Goal: Task Accomplishment & Management: Use online tool/utility

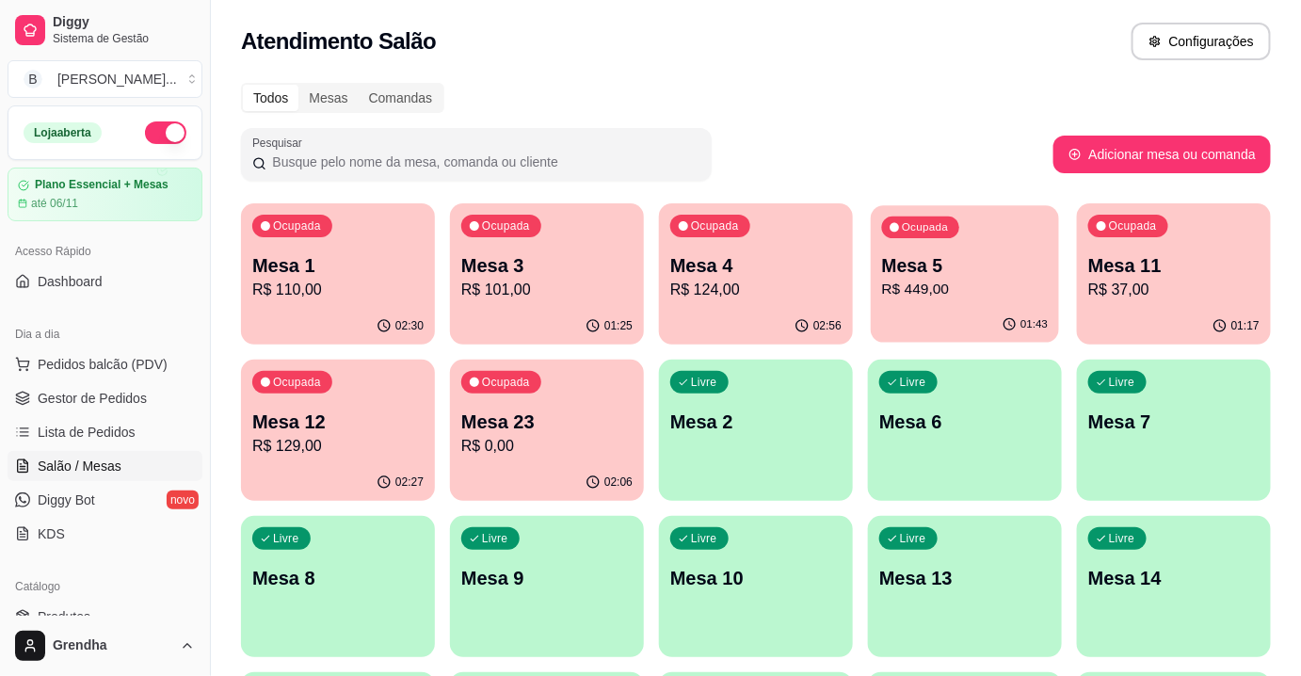
click at [941, 310] on div "01:43" at bounding box center [965, 325] width 188 height 36
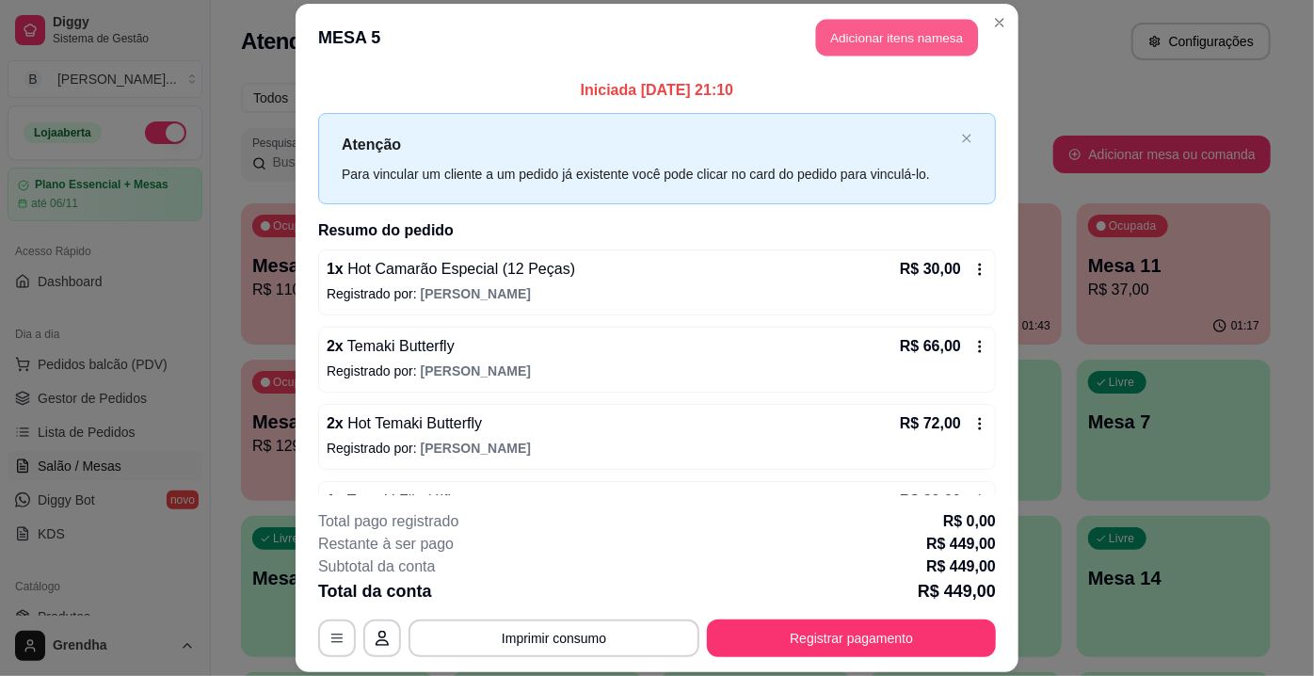
click at [907, 51] on button "Adicionar itens na mesa" at bounding box center [897, 37] width 162 height 37
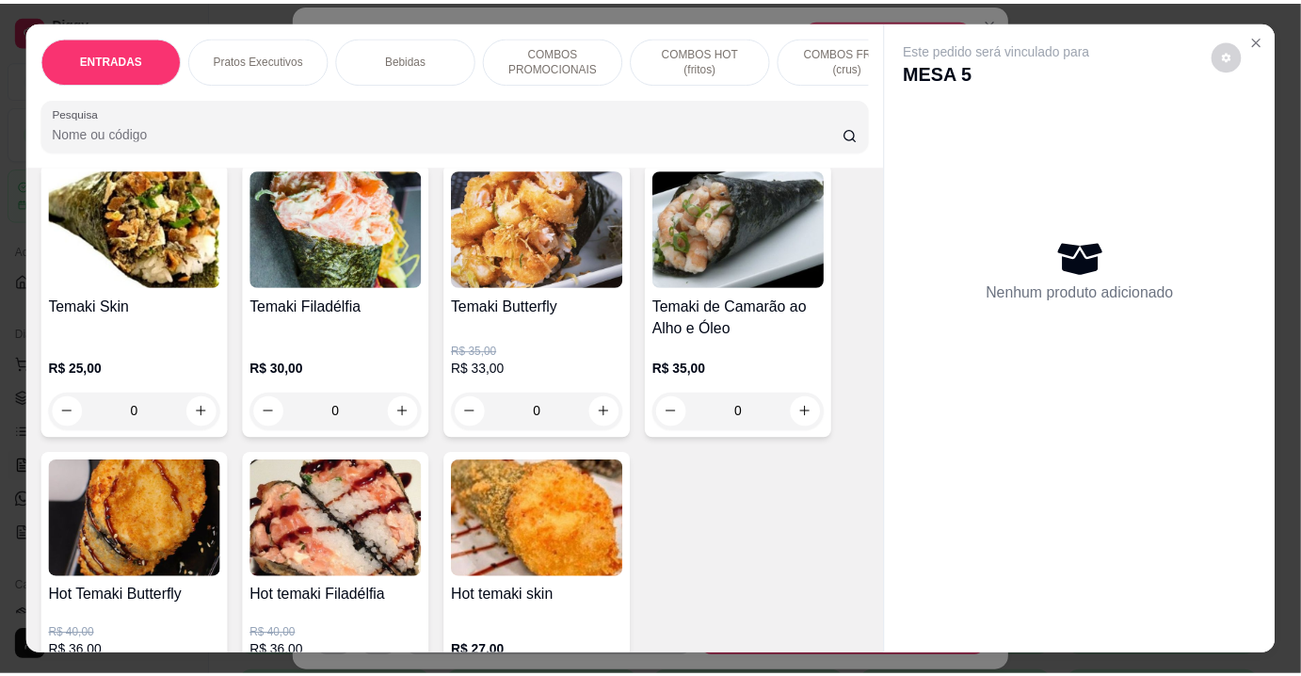
scroll to position [7334, 0]
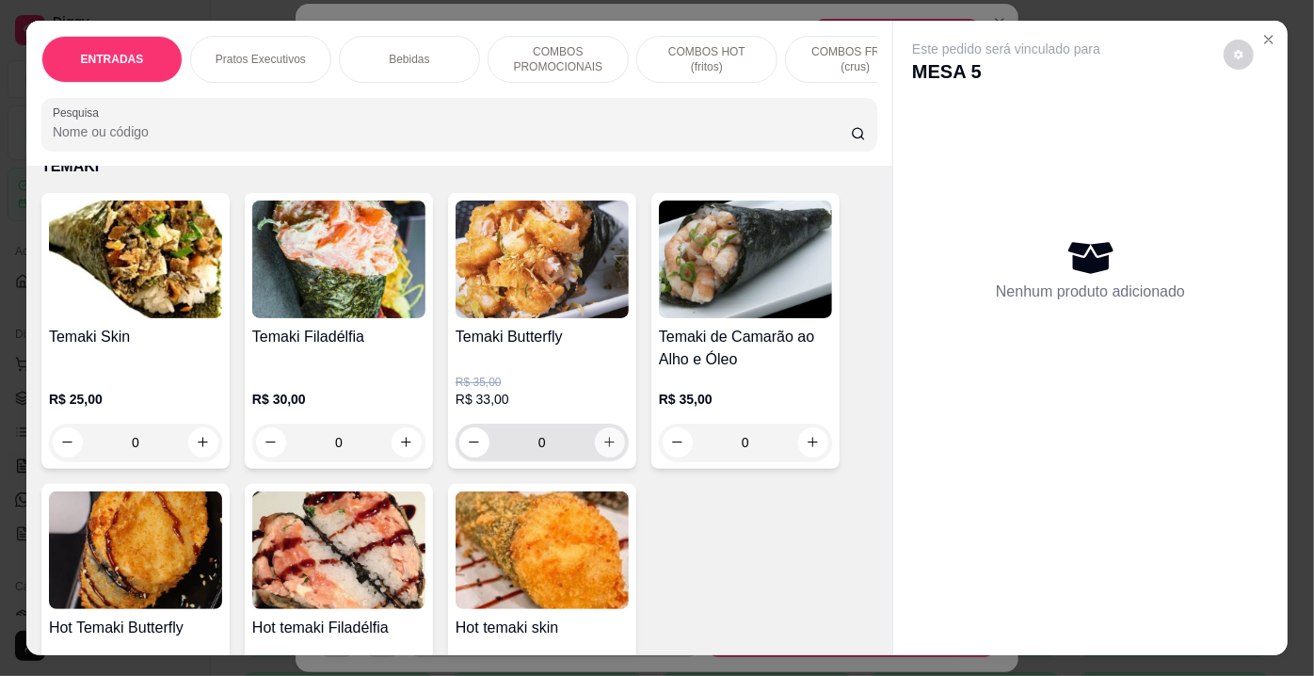
click at [595, 427] on button "increase-product-quantity" at bounding box center [610, 442] width 30 height 30
type input "1"
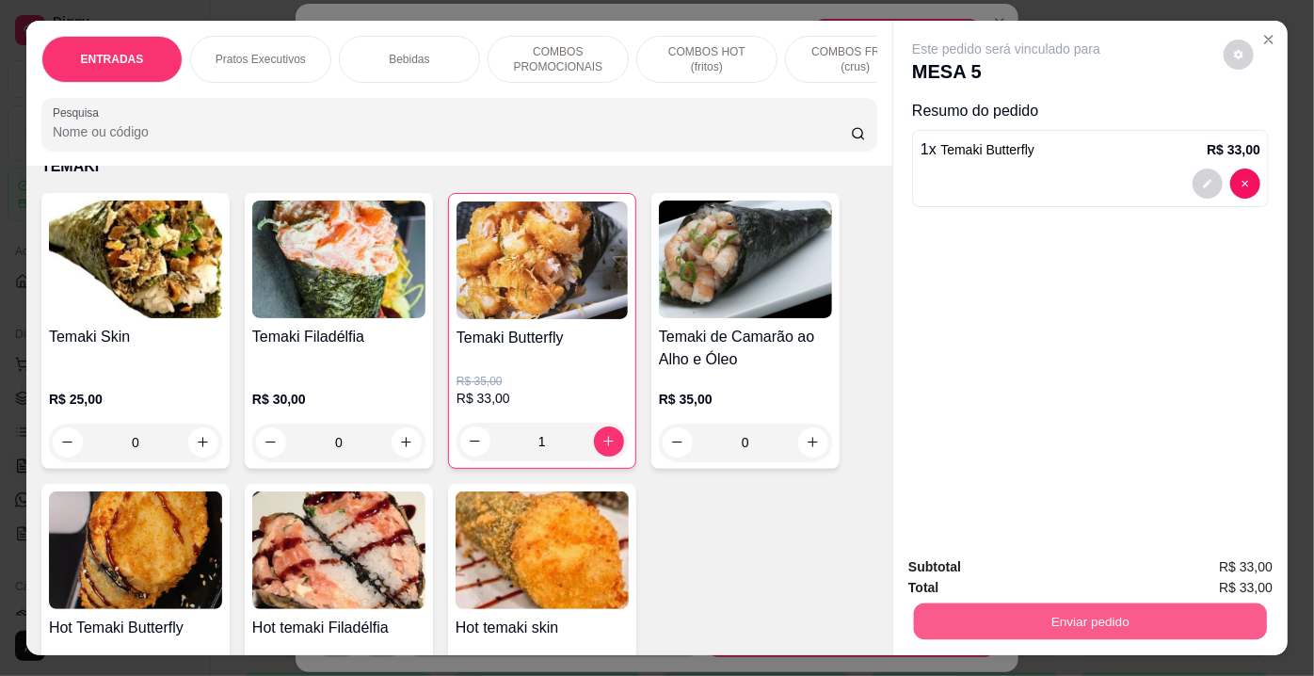
click at [1071, 631] on button "Enviar pedido" at bounding box center [1090, 622] width 353 height 37
click at [1195, 571] on button "Enviar pedido" at bounding box center [1225, 569] width 104 height 35
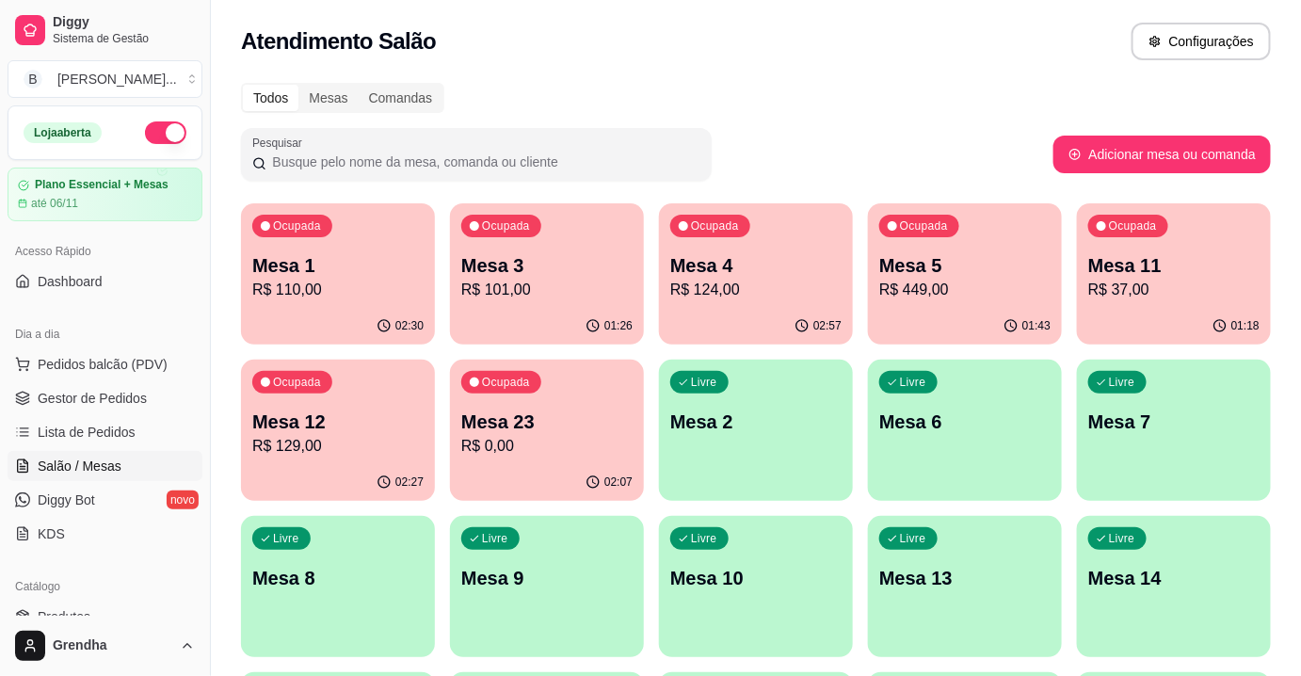
click at [916, 66] on div "Atendimento Salão Configurações" at bounding box center [756, 36] width 1090 height 72
click at [977, 260] on p "Mesa 5" at bounding box center [965, 265] width 167 height 25
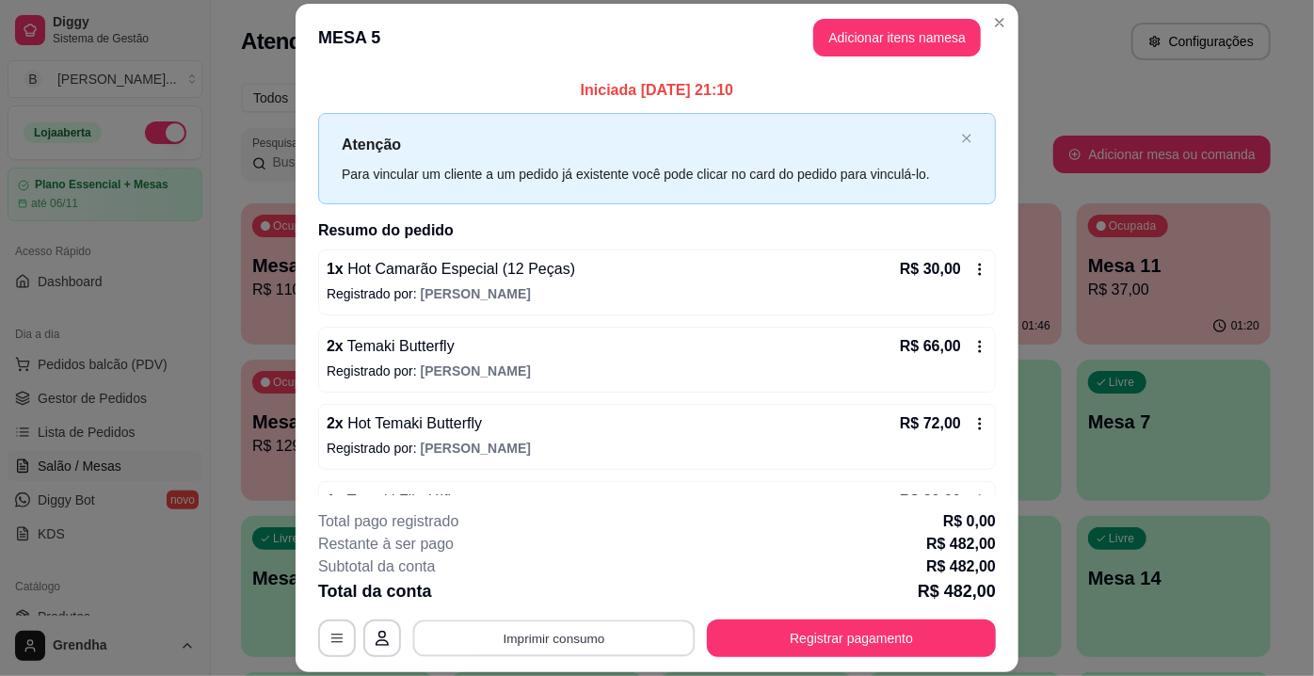
click at [475, 633] on button "Imprimir consumo" at bounding box center [554, 638] width 282 height 37
click at [542, 590] on button "IMPRESSORA" at bounding box center [554, 595] width 132 height 29
